Goal: Complete application form: Complete application form

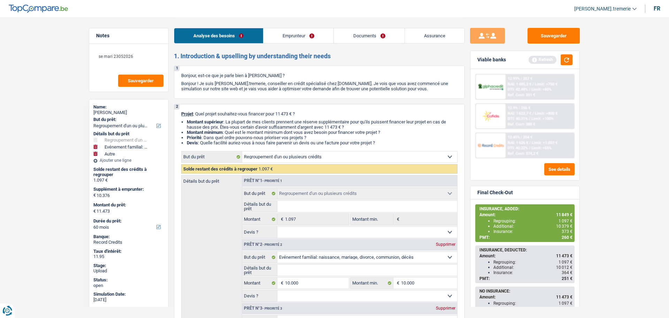
select select "refinancing"
select select "familyEvent"
select select "other"
select select "60"
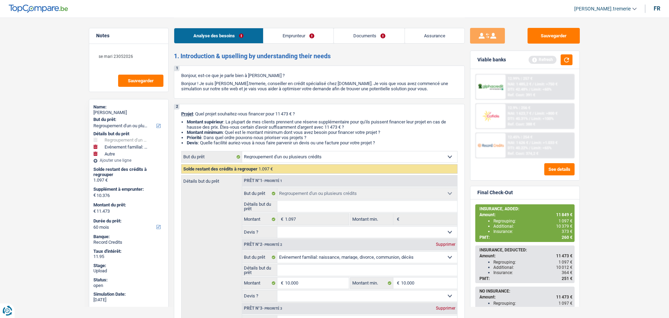
select select "refinancing"
select select "familyEvent"
select select "other"
select select "60"
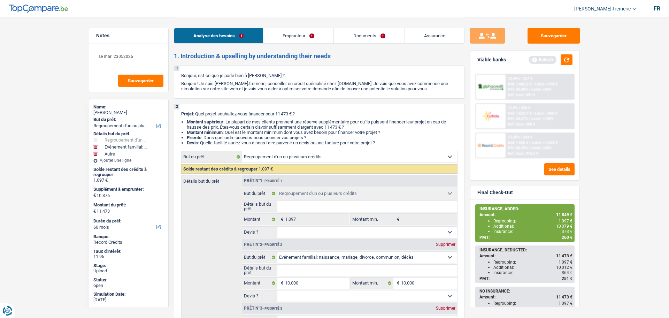
select select "worker"
select select "netSalary"
select select "mealVouchers"
select select "rents"
select select "carLoan"
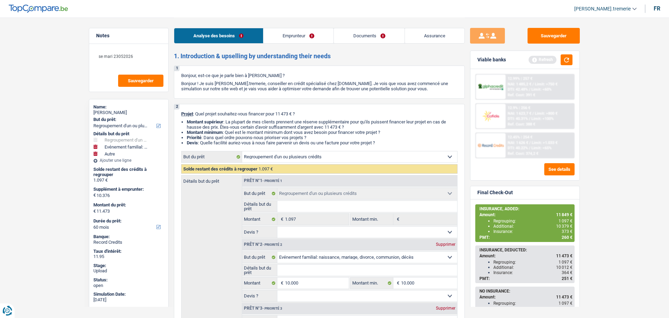
select select "36"
select select "personalLoan"
select select "hobbies"
select select "72"
select select "refinancing"
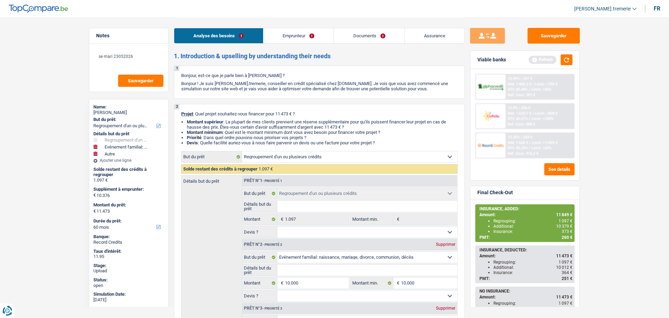
select select "refinancing"
select select "familyEvent"
select select "other"
select select "60"
click at [498, 138] on div at bounding box center [490, 145] width 29 height 24
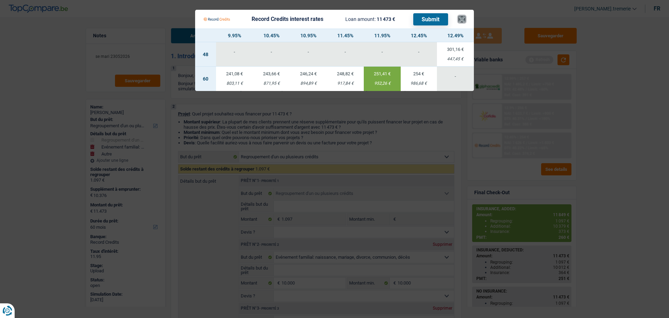
click at [460, 21] on button "×" at bounding box center [461, 19] width 7 height 7
